Goal: Transaction & Acquisition: Purchase product/service

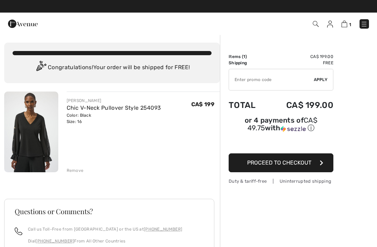
click at [257, 83] on input "TEXT" at bounding box center [271, 79] width 85 height 21
type input "NEW15"
click at [323, 82] on span "Apply" at bounding box center [321, 79] width 14 height 6
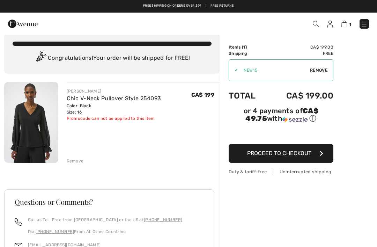
scroll to position [13, 0]
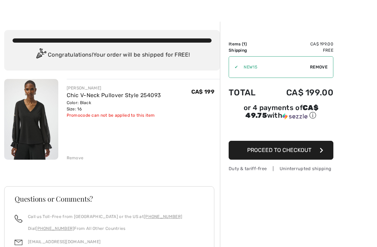
click at [314, 150] on button "Proceed to Checkout" at bounding box center [281, 150] width 105 height 19
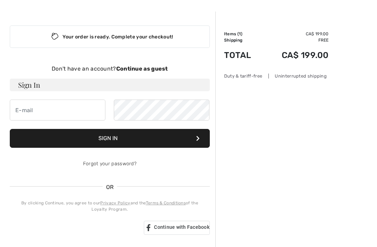
scroll to position [42, 0]
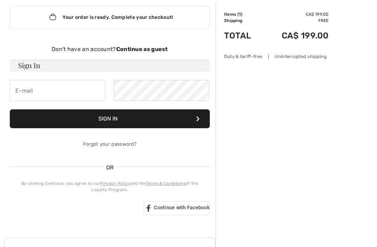
click at [155, 47] on strong "Continue as guest" at bounding box center [142, 49] width 52 height 7
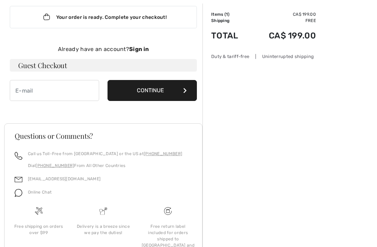
scroll to position [43, 0]
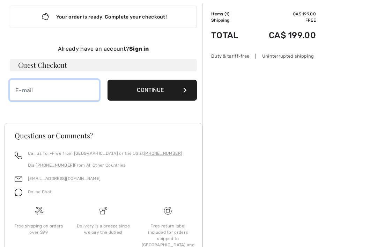
click at [30, 89] on input "email" at bounding box center [54, 90] width 89 height 21
type input "[EMAIL_ADDRESS][DOMAIN_NAME]"
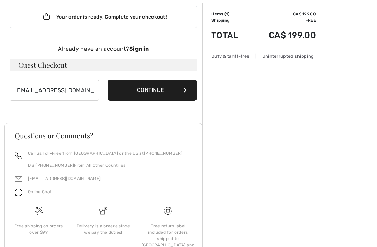
click at [171, 96] on button "Continue" at bounding box center [151, 90] width 89 height 21
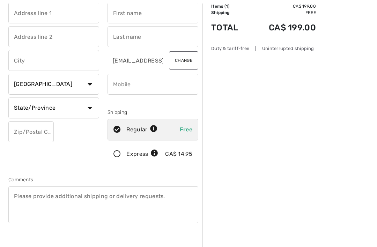
scroll to position [50, 0]
click at [122, 150] on div "Express CA$ 14.95" at bounding box center [152, 154] width 91 height 22
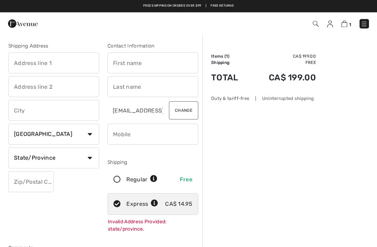
scroll to position [0, 0]
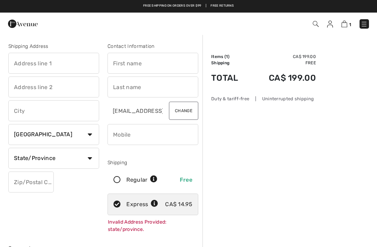
click at [23, 65] on input "text" at bounding box center [53, 63] width 91 height 21
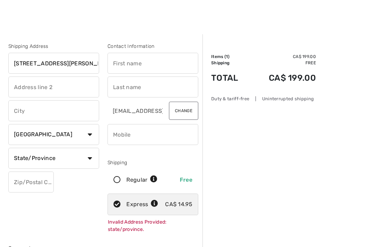
click at [21, 106] on input "text" at bounding box center [53, 110] width 91 height 21
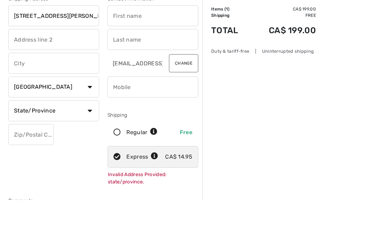
click at [57, 53] on input "302-1360 Hornsby Street" at bounding box center [53, 63] width 91 height 21
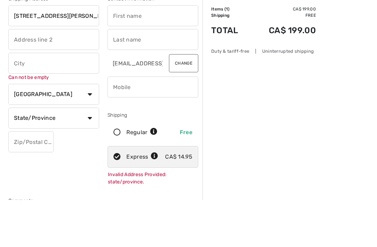
click at [56, 53] on input "302-1360 Hornsby Street" at bounding box center [53, 63] width 91 height 21
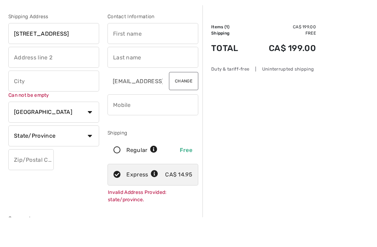
type input "302-1360 Hornby Street"
click at [17, 100] on input "text" at bounding box center [53, 110] width 91 height 21
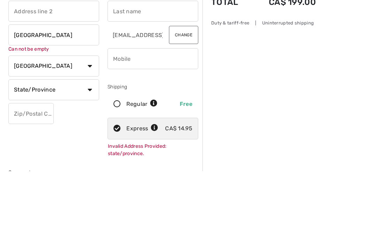
type input "Vancouver"
click at [83, 95] on div "Shipping Address 302-1360 Hornby Street Vancouver Can not be empty Country Cana…" at bounding box center [53, 139] width 99 height 193
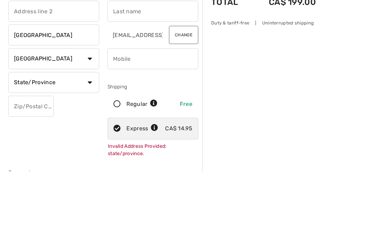
scroll to position [76, 0]
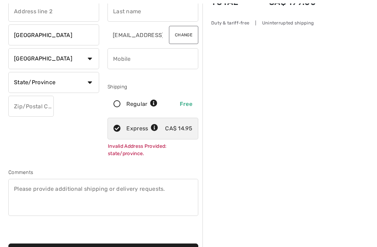
select select "BC"
click at [35, 102] on input "text" at bounding box center [30, 106] width 45 height 21
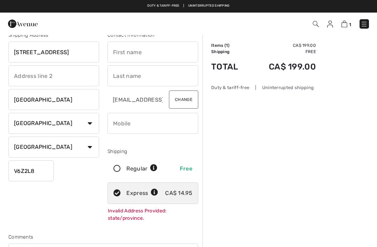
scroll to position [0, 0]
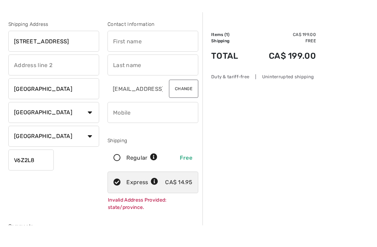
type input "V6Z2L8"
click at [162, 52] on input "text" at bounding box center [152, 62] width 91 height 21
type input "Ryan"
click at [170, 76] on input "text" at bounding box center [152, 86] width 91 height 21
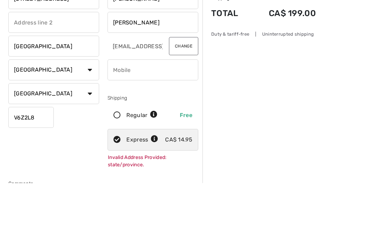
type input "Mc Phillips"
click at [172, 124] on input "phone" at bounding box center [152, 134] width 91 height 21
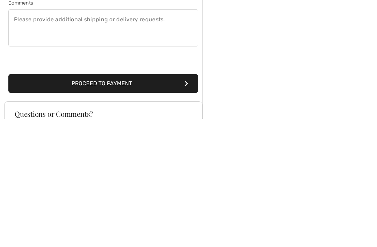
scroll to position [134, 0]
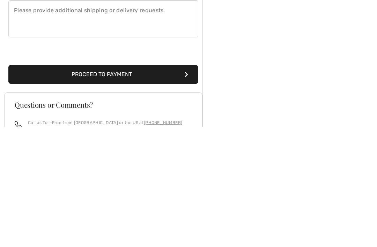
type input "2368663622"
click at [171, 185] on button "Proceed to Payment" at bounding box center [103, 194] width 190 height 19
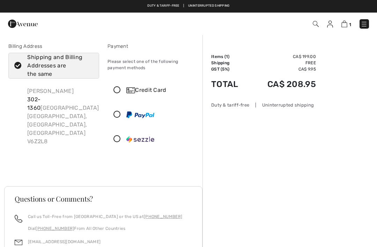
click at [176, 152] on div "Billing Address Shipping and Billing Addresses are the same Ryan Mc Phillips 30…" at bounding box center [103, 106] width 198 height 160
click at [134, 89] on img at bounding box center [130, 90] width 9 height 6
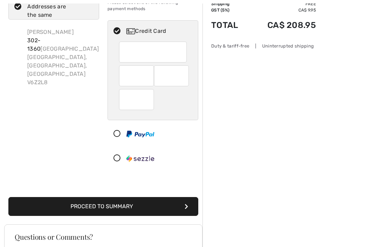
scroll to position [59, 0]
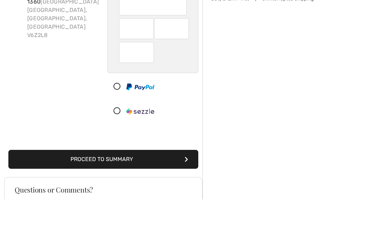
click at [241, 70] on div "Order Summary Details Items ( 1 ) CA$ 199.00 Promo code CA$ 0.00 Shipping Free …" at bounding box center [289, 183] width 174 height 415
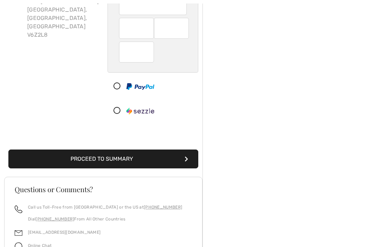
click at [150, 162] on button "Proceed to Summary" at bounding box center [103, 158] width 190 height 19
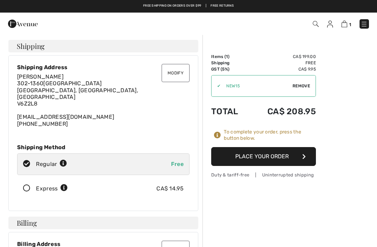
click at [30, 185] on icon at bounding box center [26, 188] width 18 height 7
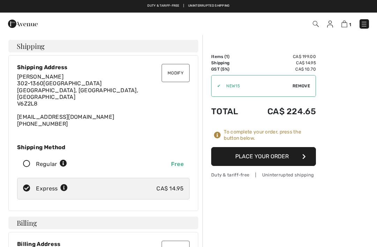
click at [292, 160] on button "Place Your Order" at bounding box center [263, 156] width 105 height 19
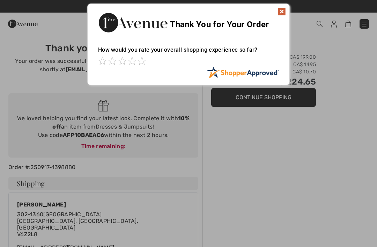
click at [285, 14] on img at bounding box center [281, 11] width 8 height 8
